Goal: Information Seeking & Learning: Learn about a topic

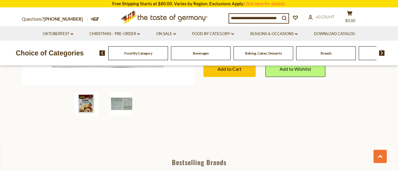
scroll to position [177, 0]
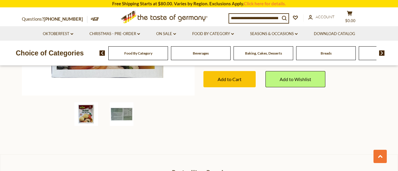
click at [116, 116] on img at bounding box center [122, 115] width 24 height 24
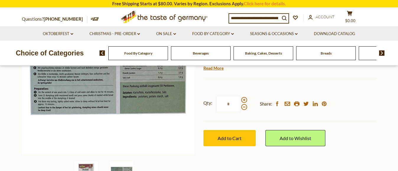
scroll to position [89, 0]
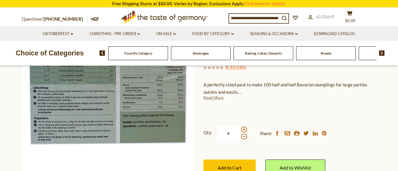
click at [218, 97] on link "Read More" at bounding box center [214, 98] width 20 height 6
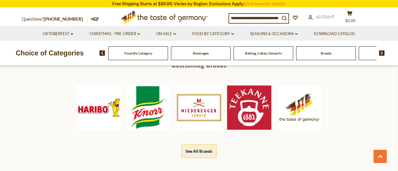
scroll to position [325, 0]
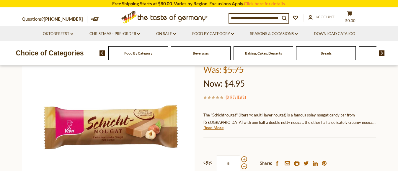
scroll to position [89, 0]
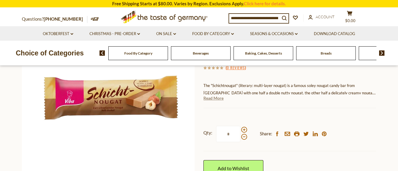
click at [209, 98] on link "Read More" at bounding box center [214, 98] width 20 height 6
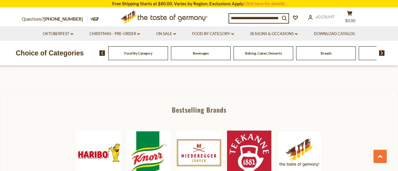
scroll to position [296, 0]
